Goal: Information Seeking & Learning: Understand process/instructions

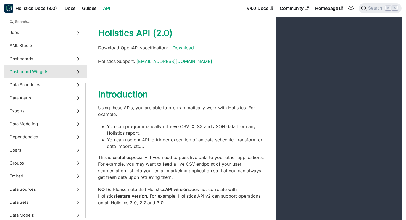
scroll to position [82, 0]
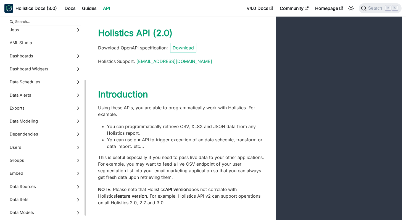
click at [49, 115] on label "Exports" at bounding box center [45, 108] width 83 height 13
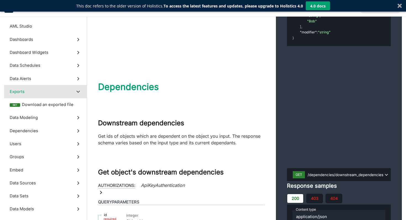
scroll to position [13995, 0]
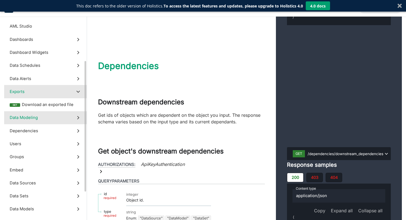
click at [41, 119] on label "Data Modeling" at bounding box center [45, 117] width 83 height 13
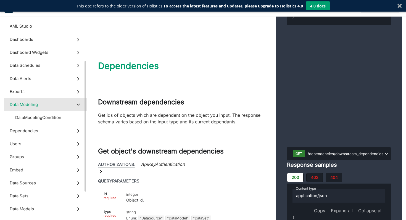
scroll to position [14167, 0]
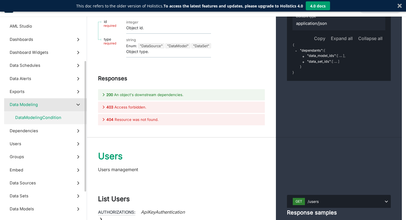
click at [44, 117] on span "DataModelingCondition" at bounding box center [38, 118] width 46 height 6
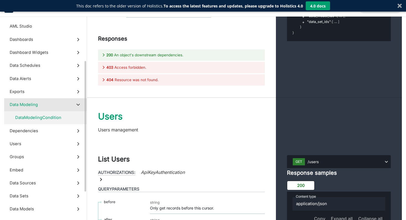
click at [32, 106] on span "Data Modeling" at bounding box center [24, 105] width 28 height 6
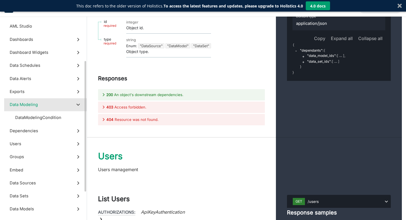
click at [26, 104] on span "Data Modeling" at bounding box center [24, 105] width 28 height 6
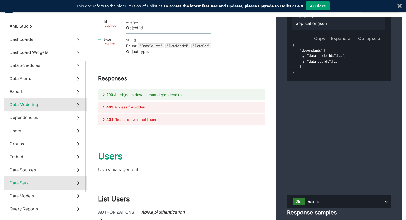
scroll to position [115, 0]
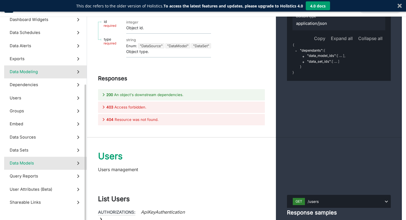
click at [25, 162] on span "Data Models" at bounding box center [22, 163] width 24 height 6
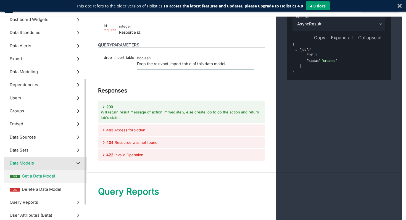
click at [24, 173] on label "get Get a Data Model" at bounding box center [45, 176] width 83 height 13
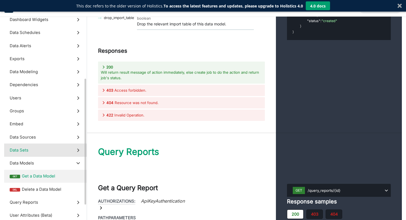
click at [52, 148] on label "Data Sets" at bounding box center [45, 150] width 83 height 13
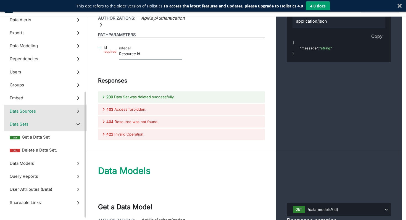
scroll to position [136, 0]
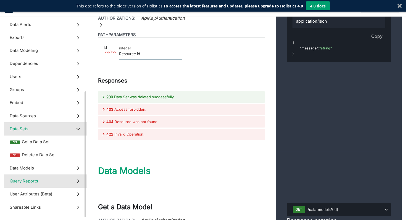
click at [56, 184] on label "Query Reports" at bounding box center [45, 181] width 83 height 13
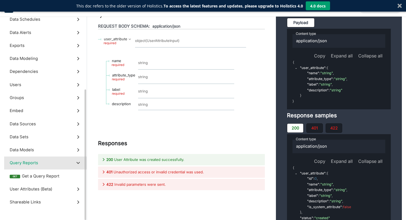
scroll to position [128, 0]
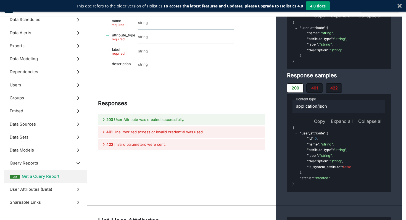
scroll to position [20109, 0]
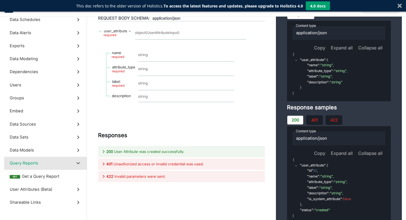
scroll to position [20031, 0]
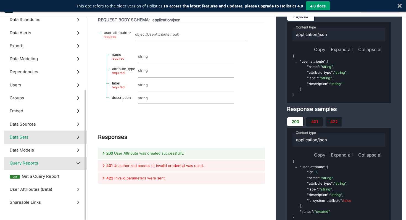
click at [40, 133] on label "Data Sets" at bounding box center [45, 137] width 83 height 13
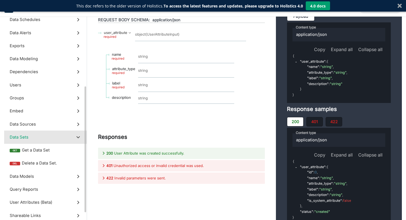
scroll to position [19139, 0]
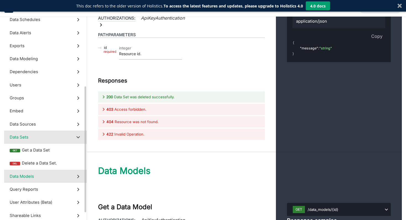
click at [42, 177] on label "Data Models" at bounding box center [45, 176] width 83 height 13
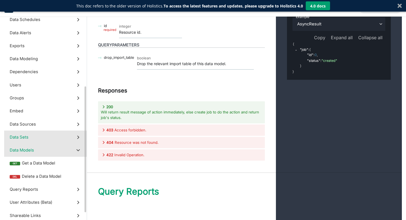
click at [45, 141] on label "Data Sets" at bounding box center [45, 137] width 83 height 13
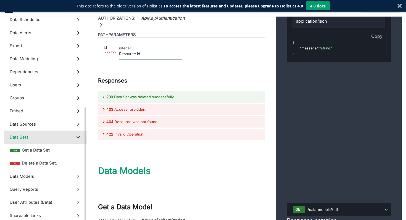
scroll to position [141, 0]
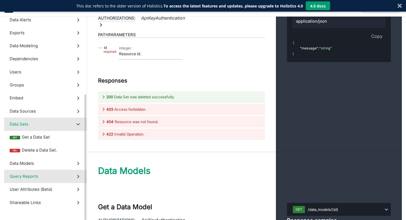
click at [41, 172] on label "Query Reports" at bounding box center [45, 176] width 83 height 13
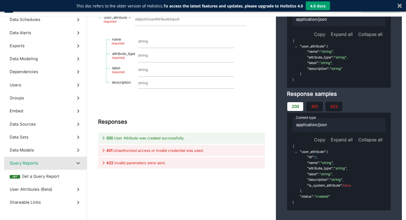
scroll to position [20046, 0]
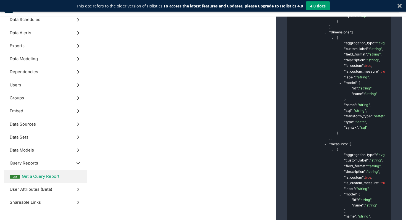
scroll to position [20315, 0]
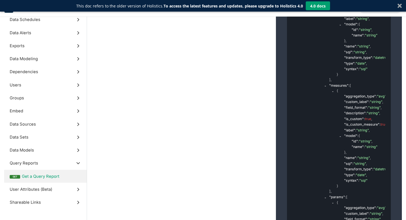
copy span "data_set_id"
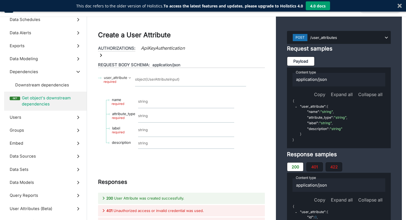
scroll to position [14451, 0]
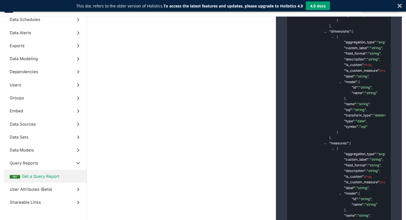
scroll to position [20900, 0]
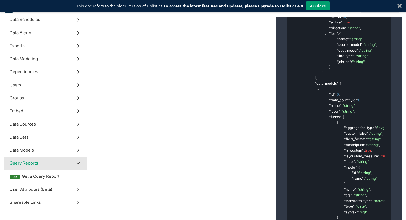
scroll to position [20059, 0]
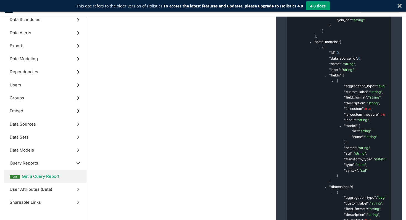
scroll to position [20101, 0]
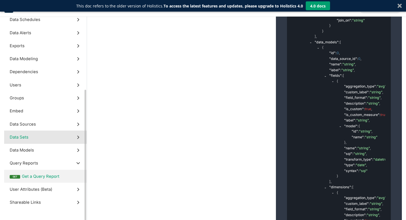
click at [17, 134] on span "Data Sets" at bounding box center [19, 137] width 19 height 6
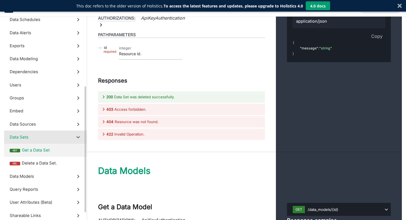
click at [32, 151] on span "Get a Data Set" at bounding box center [51, 150] width 59 height 6
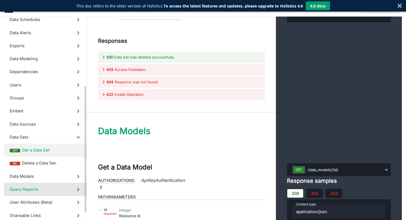
click at [43, 191] on label "Query Reports" at bounding box center [45, 189] width 83 height 13
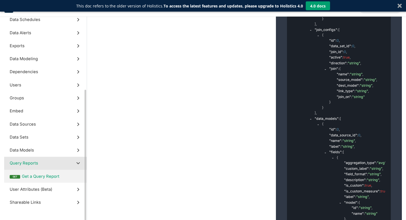
click at [44, 176] on span "Get a Query Report" at bounding box center [51, 177] width 59 height 6
